Goal: Find specific page/section: Find specific page/section

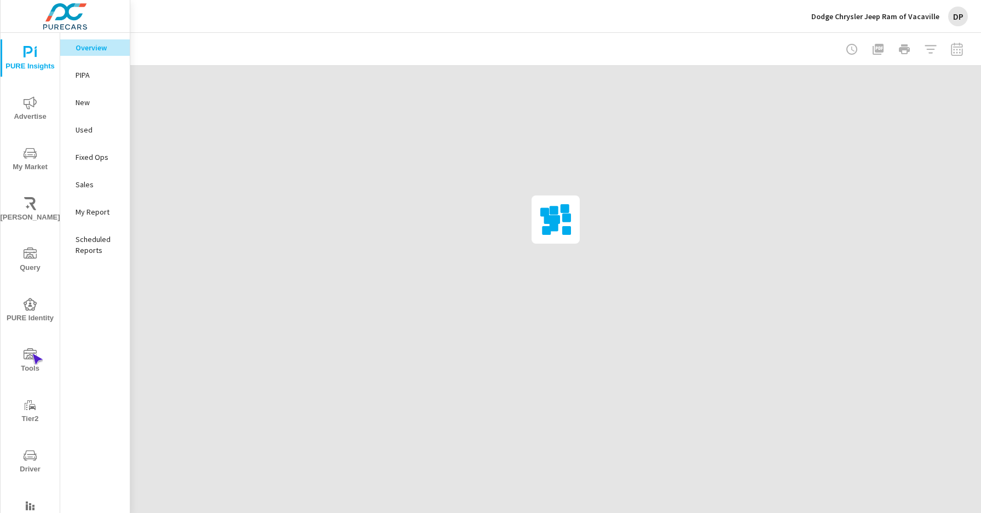
click at [32, 354] on icon "nav menu" at bounding box center [30, 353] width 13 height 11
